Goal: Task Accomplishment & Management: Manage account settings

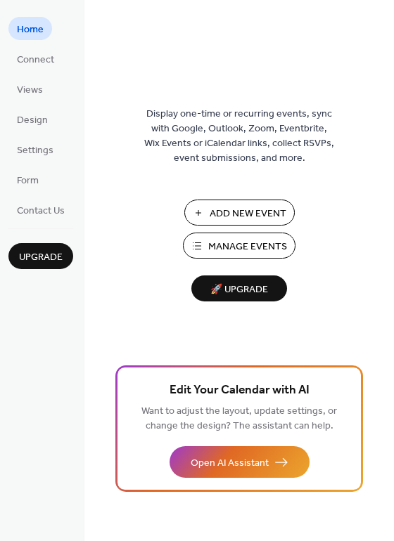
click at [254, 242] on span "Manage Events" at bounding box center [247, 247] width 79 height 15
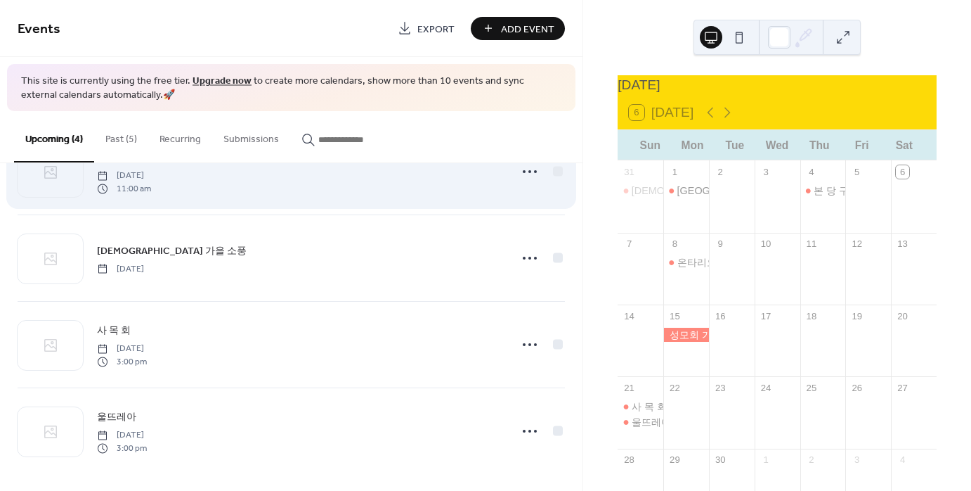
scroll to position [58, 0]
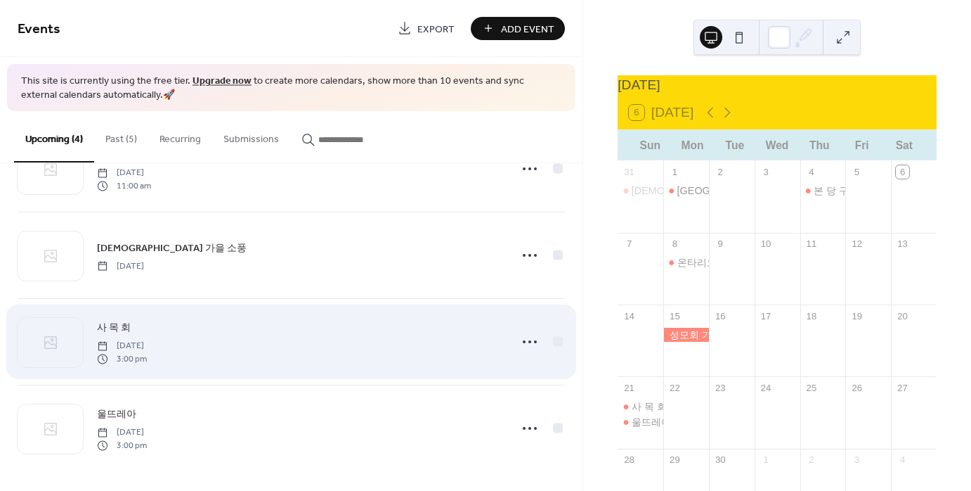
click at [318, 320] on div "사 목 회 Sunday, September 21, 2025 3:00 pm" at bounding box center [299, 341] width 405 height 45
click at [211, 330] on div "사 목 회 Sunday, September 21, 2025 3:00 pm" at bounding box center [299, 341] width 405 height 45
click at [516, 343] on div at bounding box center [530, 341] width 28 height 28
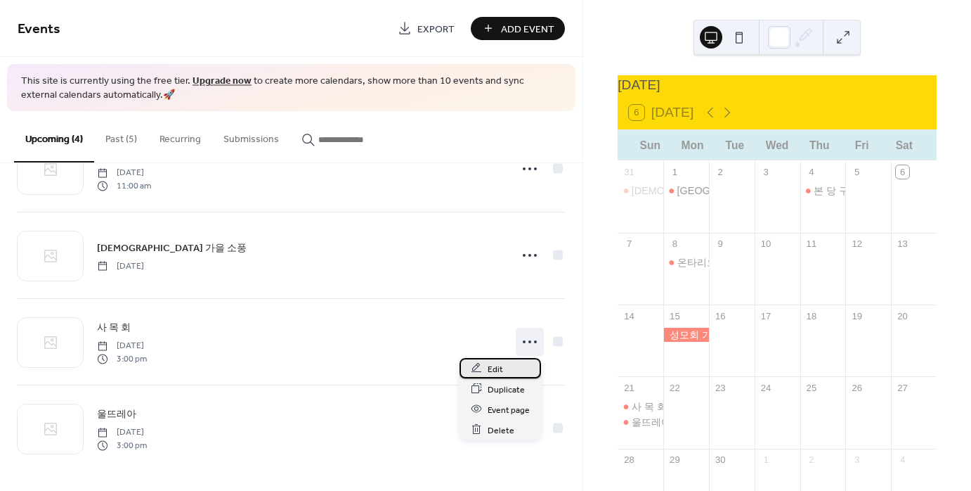
click at [500, 366] on span "Edit" at bounding box center [495, 368] width 15 height 15
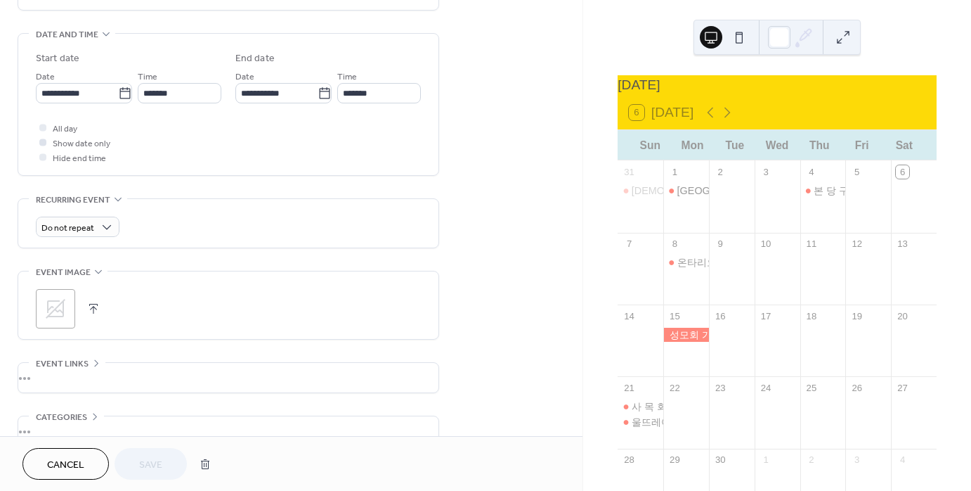
scroll to position [422, 0]
click at [96, 101] on input "**********" at bounding box center [77, 96] width 82 height 20
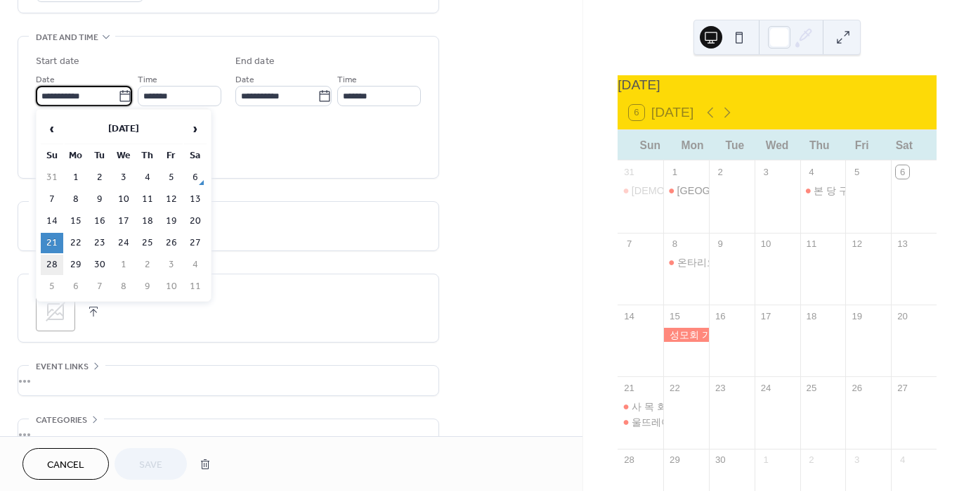
click at [53, 256] on td "28" at bounding box center [52, 264] width 22 height 20
type input "**********"
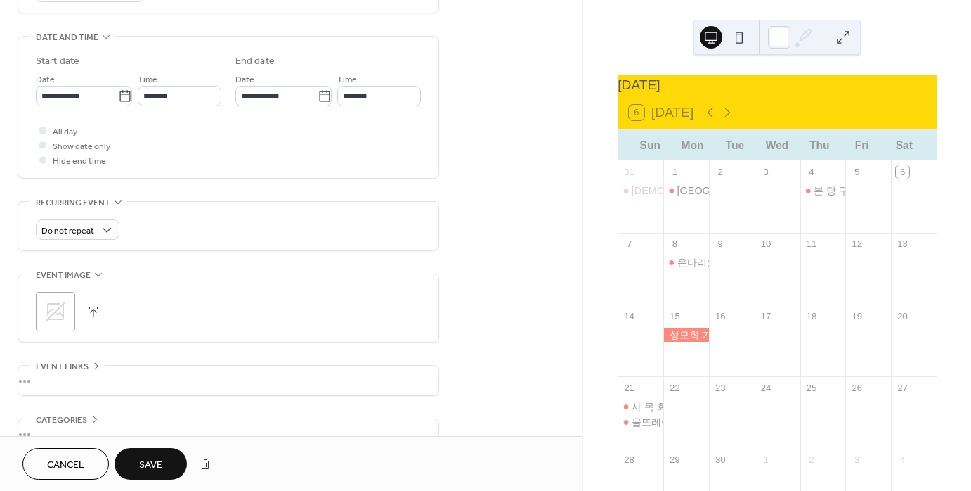
click at [163, 465] on button "Save" at bounding box center [151, 464] width 72 height 32
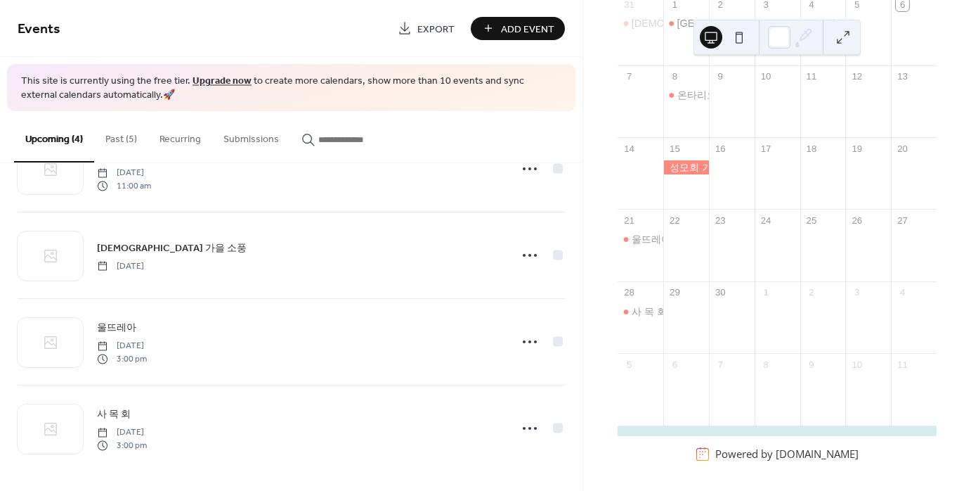
scroll to position [174, 0]
